Goal: Find contact information: Find contact information

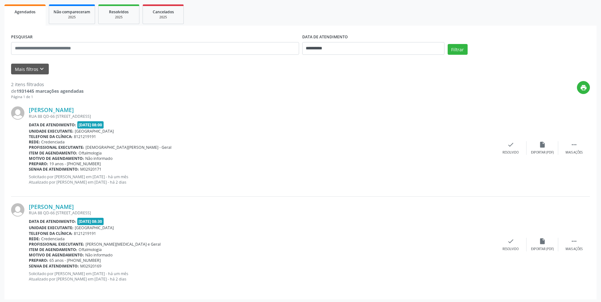
scroll to position [92, 0]
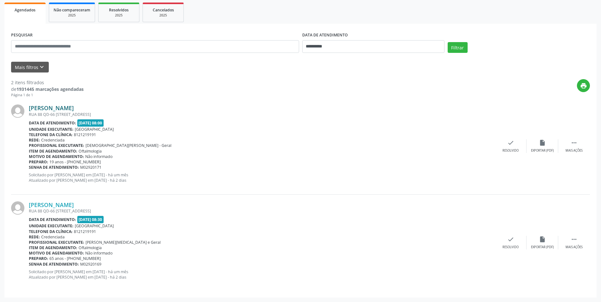
drag, startPoint x: 132, startPoint y: 109, endPoint x: 29, endPoint y: 109, distance: 102.7
click at [29, 109] on div "[PERSON_NAME]" at bounding box center [262, 108] width 466 height 7
copy link "[PERSON_NAME]"
click at [74, 110] on link "[PERSON_NAME]" at bounding box center [51, 108] width 45 height 7
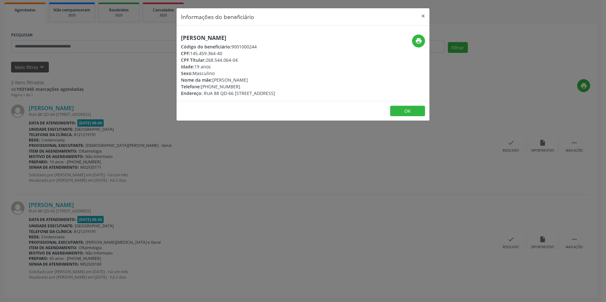
drag, startPoint x: 238, startPoint y: 87, endPoint x: 202, endPoint y: 89, distance: 35.2
click at [202, 89] on div "Telefone: [PHONE_NUMBER]" at bounding box center [228, 86] width 94 height 7
copy div "[PHONE_NUMBER]"
drag, startPoint x: 295, startPoint y: 39, endPoint x: 181, endPoint y: 39, distance: 114.4
click at [181, 39] on h5 "[PERSON_NAME]" at bounding box center [228, 38] width 94 height 7
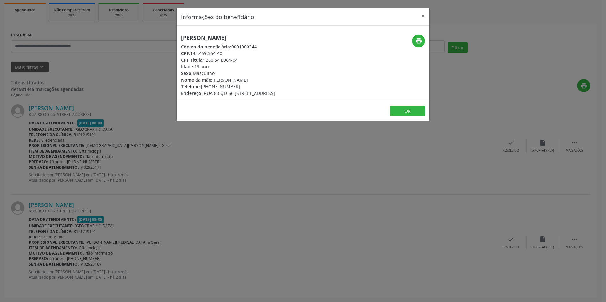
copy h5 "[PERSON_NAME]"
click at [425, 14] on button "×" at bounding box center [423, 16] width 13 height 16
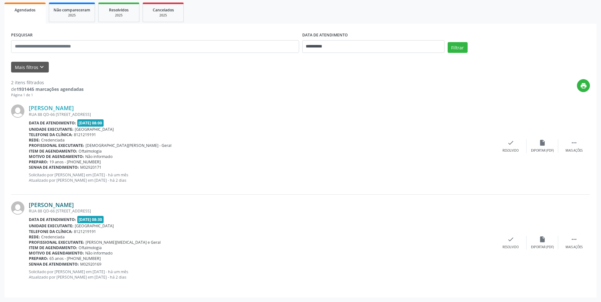
click at [74, 204] on link "[PERSON_NAME]" at bounding box center [51, 205] width 45 height 7
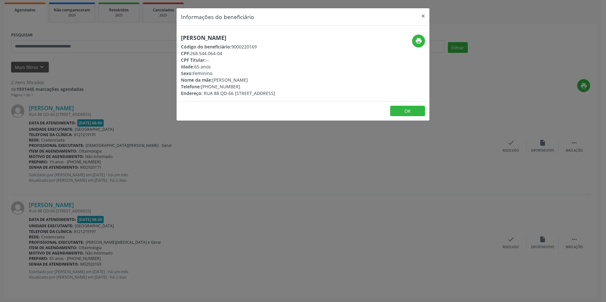
drag, startPoint x: 239, startPoint y: 84, endPoint x: 201, endPoint y: 88, distance: 37.5
click at [201, 88] on div "Telefone: [PHONE_NUMBER]" at bounding box center [228, 86] width 94 height 7
drag, startPoint x: 201, startPoint y: 88, endPoint x: 229, endPoint y: 86, distance: 27.6
click at [229, 86] on div "Telefone: [PHONE_NUMBER]" at bounding box center [228, 86] width 94 height 7
drag, startPoint x: 233, startPoint y: 88, endPoint x: 202, endPoint y: 89, distance: 31.4
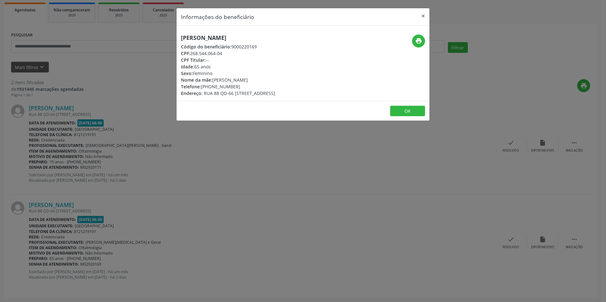
click at [202, 89] on div "Telefone: [PHONE_NUMBER]" at bounding box center [228, 86] width 94 height 7
copy div "[PHONE_NUMBER]"
drag, startPoint x: 258, startPoint y: 38, endPoint x: 179, endPoint y: 37, distance: 79.5
click at [179, 37] on div "[PERSON_NAME] Código do beneficiário: 9000220169 CPF: 268.544.064-04 CPF Titula…" at bounding box center [260, 66] width 169 height 62
copy h5 "[PERSON_NAME]"
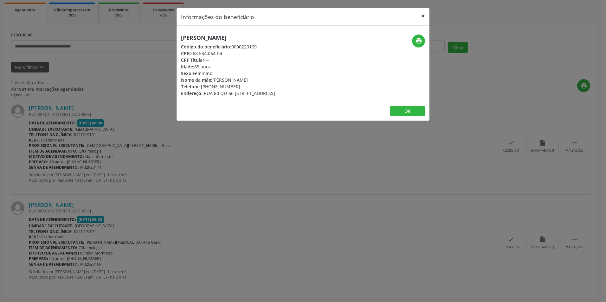
click at [421, 21] on button "×" at bounding box center [423, 16] width 13 height 16
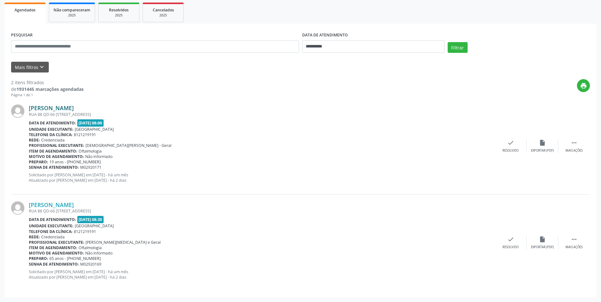
click at [74, 106] on link "[PERSON_NAME]" at bounding box center [51, 108] width 45 height 7
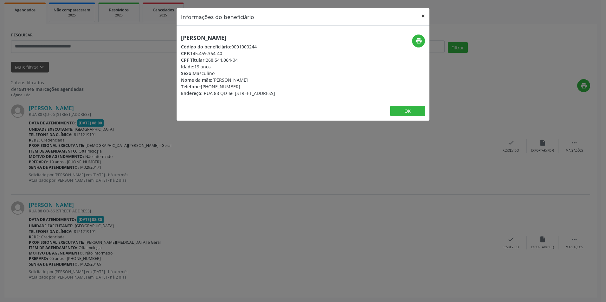
click at [423, 16] on button "×" at bounding box center [423, 16] width 13 height 16
